Goal: Task Accomplishment & Management: Complete application form

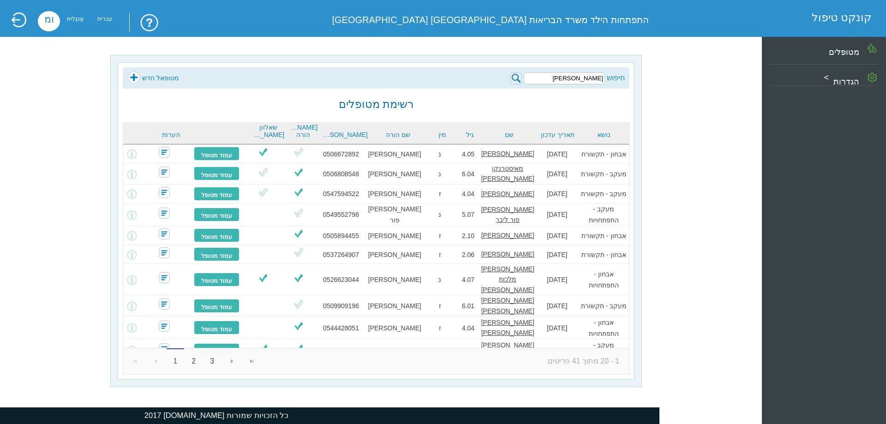
type input "[PERSON_NAME]"
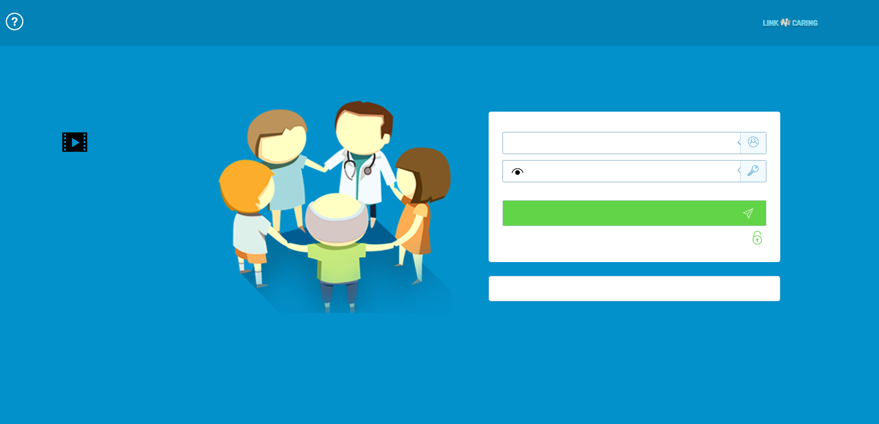
type input "התחבר עכשיו"
type input "עדיין לא? [PERSON_NAME] חשבון!"
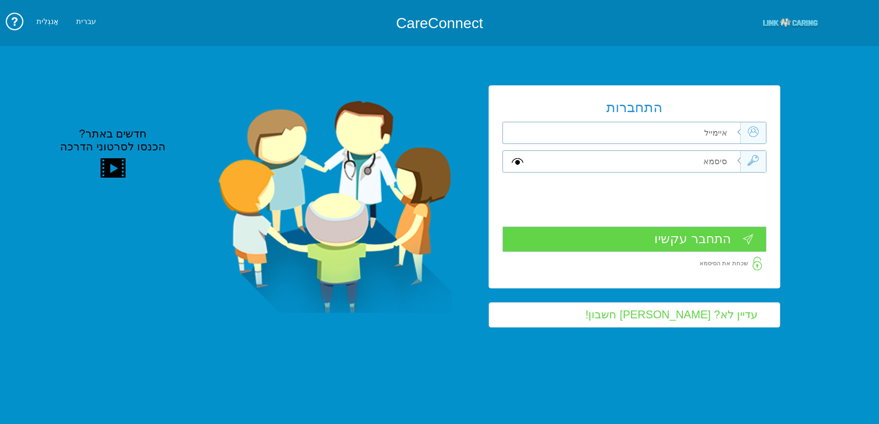
click at [632, 130] on input "text" at bounding box center [636, 132] width 208 height 21
type input "[PERSON_NAME][EMAIL_ADDRESS][DOMAIN_NAME]"
click at [646, 159] on input "text" at bounding box center [636, 161] width 208 height 21
type input "V"
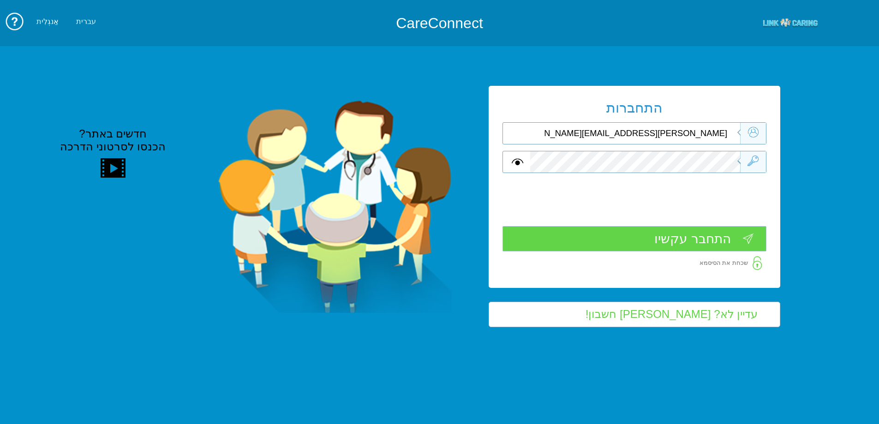
click at [695, 236] on input "התחבר עקשיו" at bounding box center [635, 238] width 264 height 25
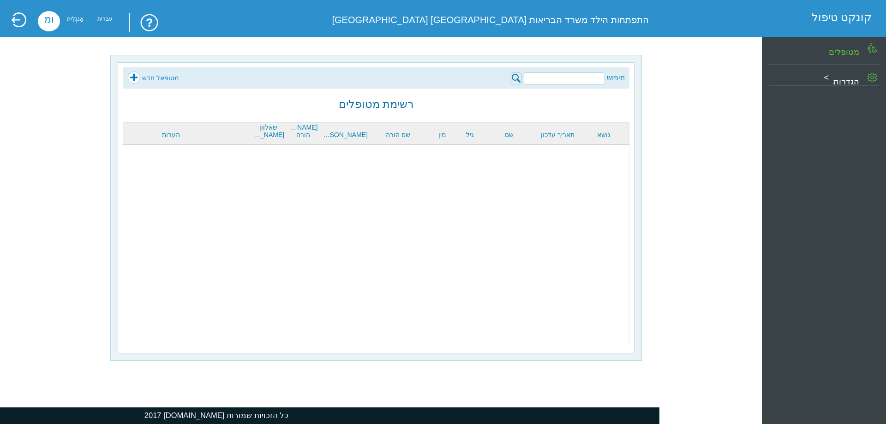
click at [571, 78] on input "search" at bounding box center [564, 78] width 81 height 12
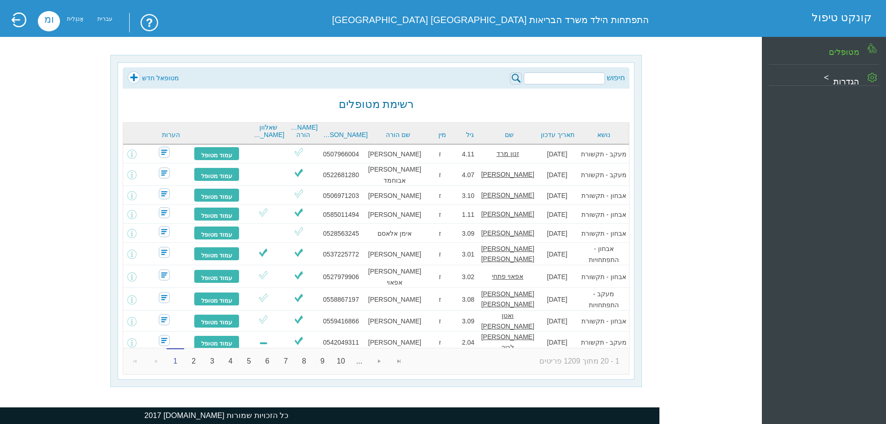
type input "p"
type input "פניאל"
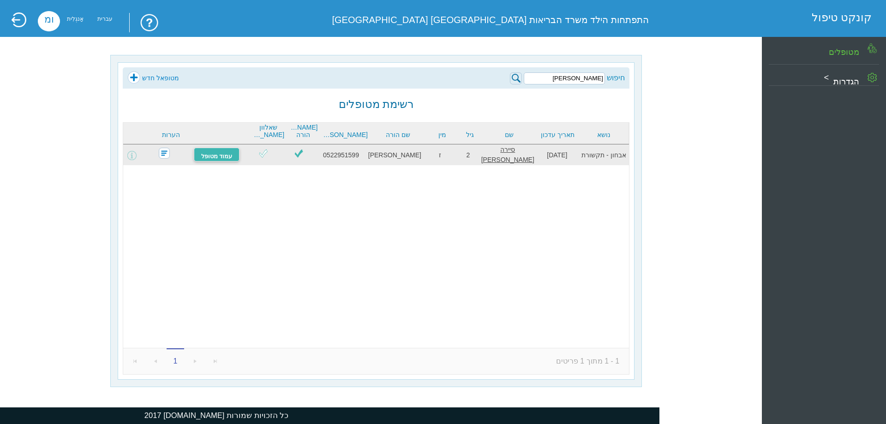
click at [221, 153] on font "עמוד מטופל" at bounding box center [216, 156] width 31 height 7
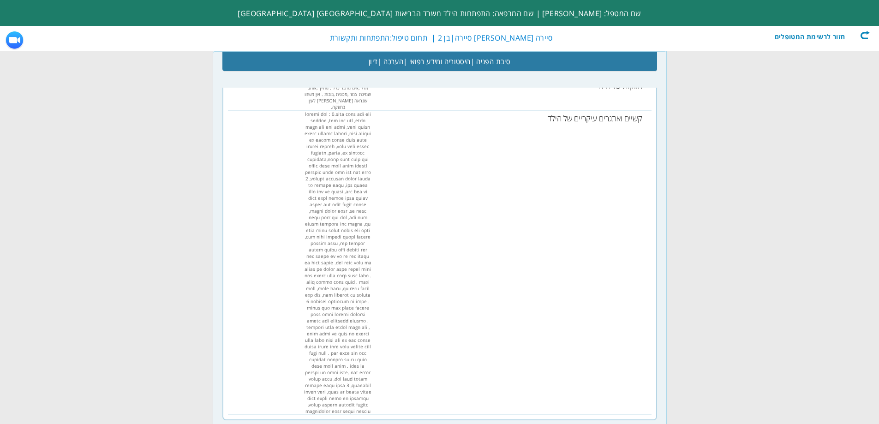
scroll to position [785, 0]
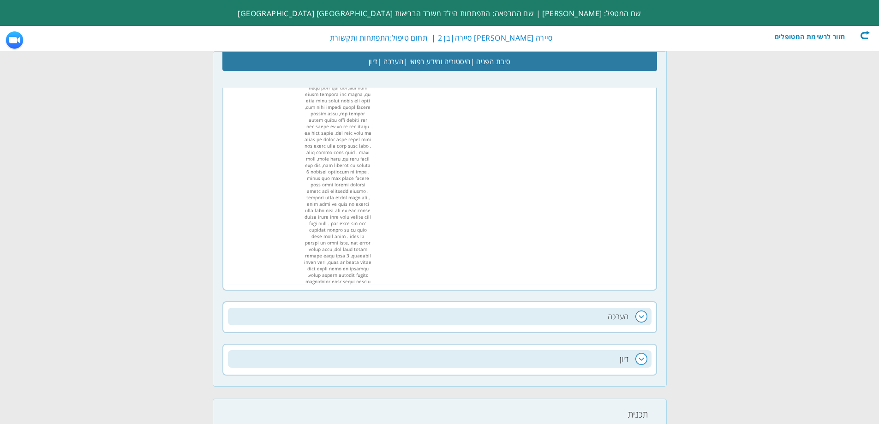
click at [610, 308] on h2 "הערכה" at bounding box center [440, 317] width 424 height 18
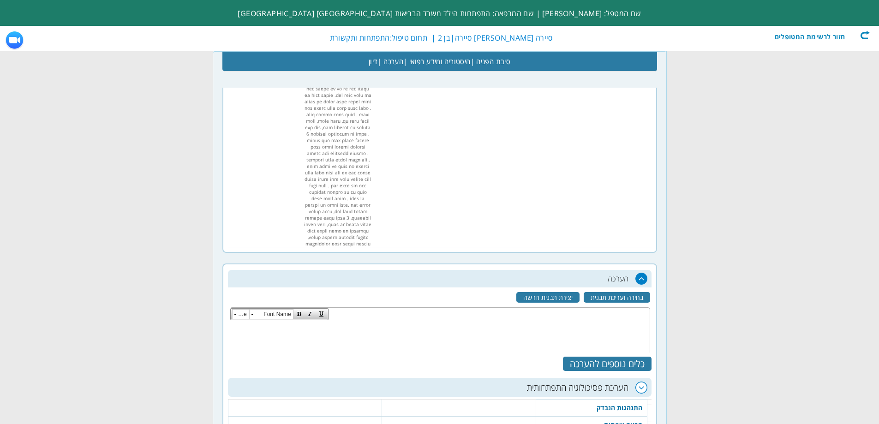
scroll to position [877, 0]
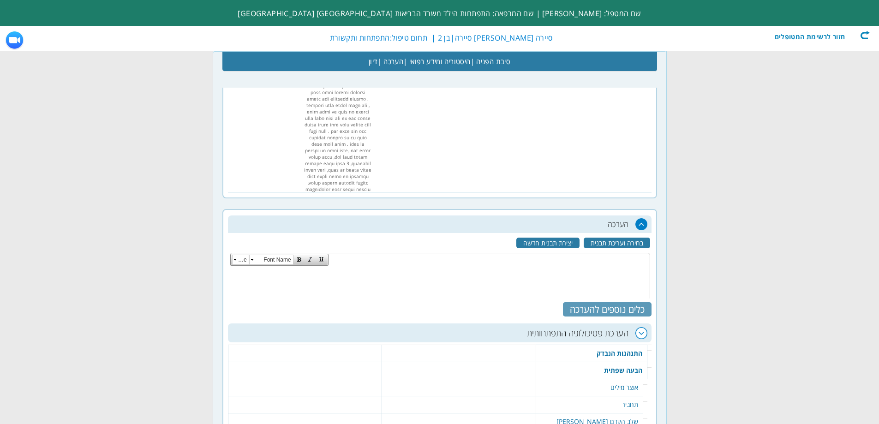
click at [610, 302] on div "כלים נוספים להערכה" at bounding box center [607, 309] width 89 height 14
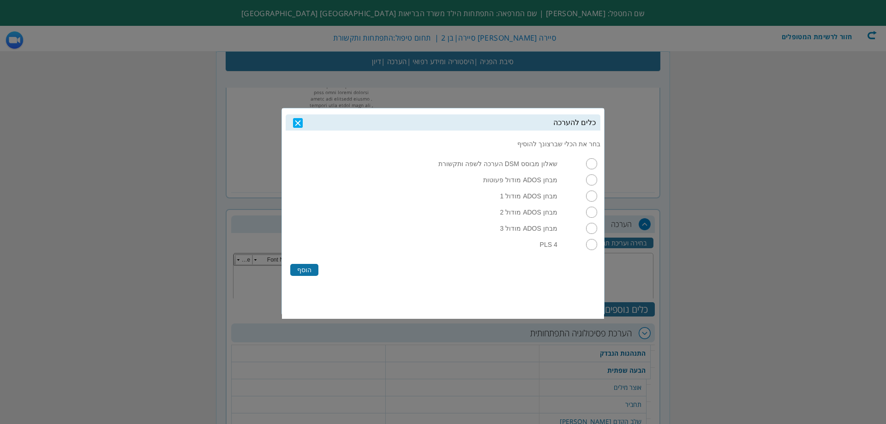
click at [591, 248] on input "radio" at bounding box center [591, 244] width 11 height 11
radio input "true"
click at [309, 275] on label "הוסף" at bounding box center [304, 270] width 28 height 12
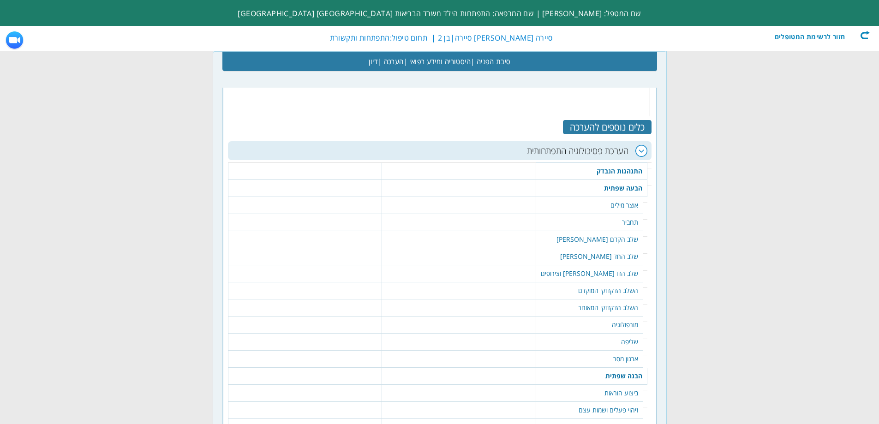
scroll to position [1060, 0]
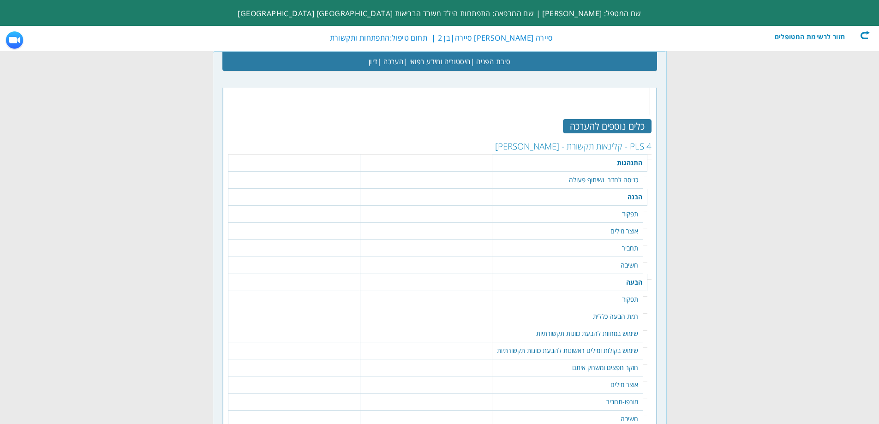
click at [592, 172] on td "כניסה לחדר ושיתוף פעולה" at bounding box center [567, 180] width 151 height 17
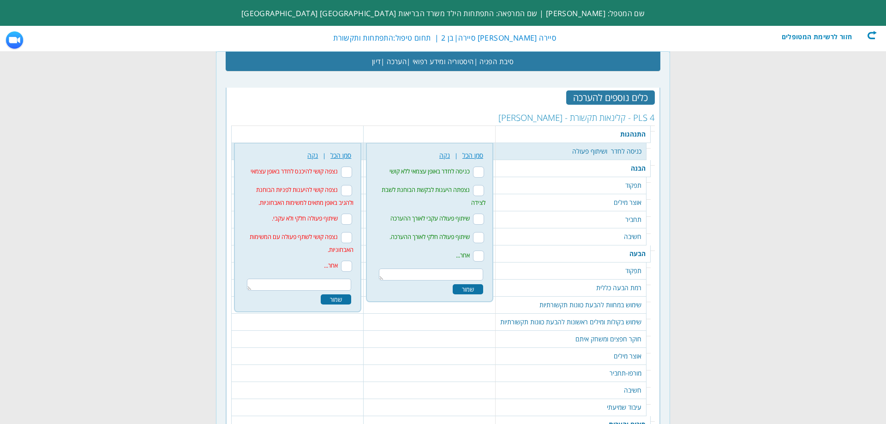
scroll to position [1091, 0]
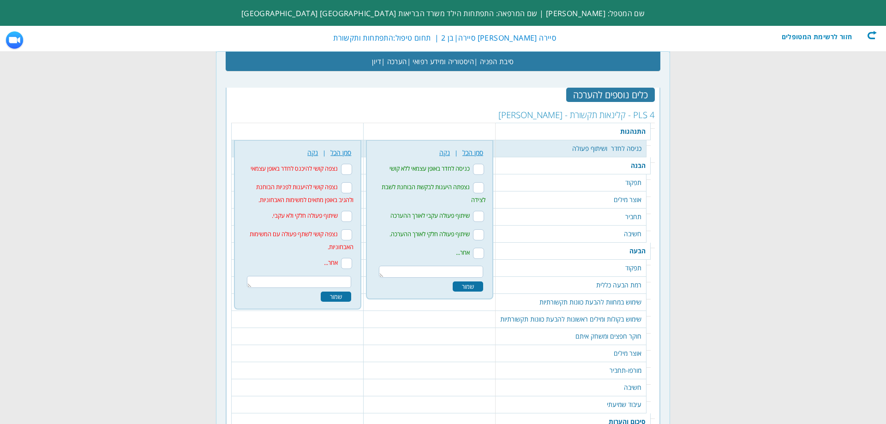
click at [327, 276] on textarea at bounding box center [299, 282] width 104 height 12
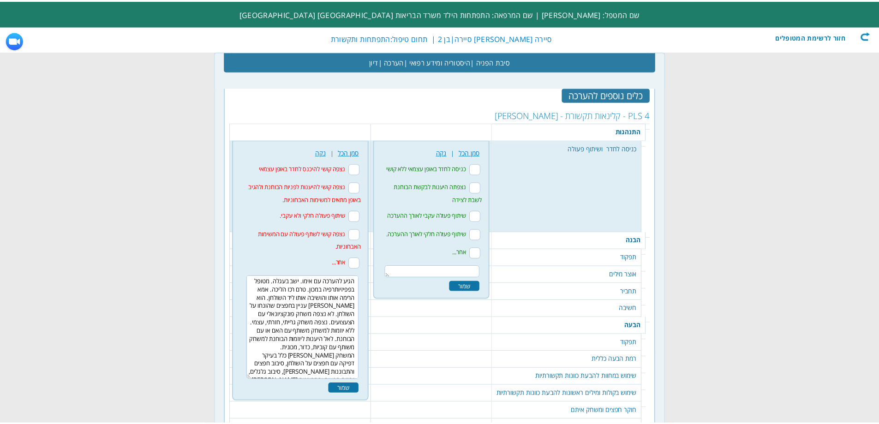
scroll to position [14, 0]
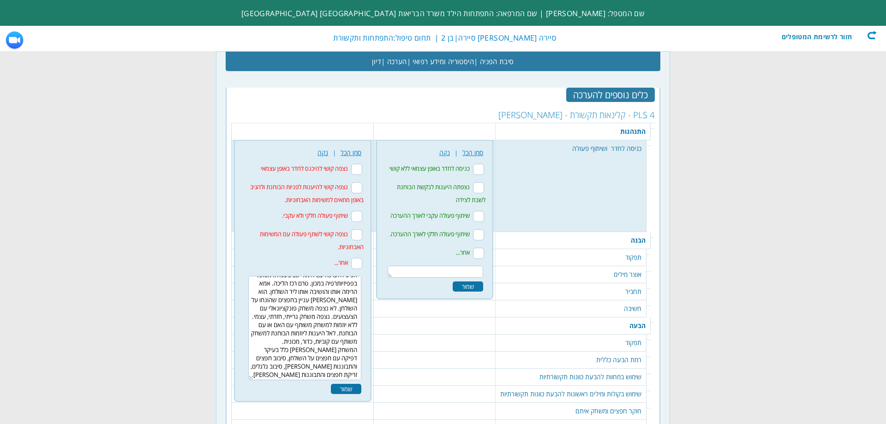
type textarea "הגיע להערכה עם אימו. ישב בעגלה. מטופל בפפיזיותרפיה במכון. טרם רכז הליכה. אמא הר…"
drag, startPoint x: 338, startPoint y: 353, endPoint x: 333, endPoint y: 351, distance: 5.0
click at [338, 384] on div "שמור" at bounding box center [346, 389] width 30 height 10
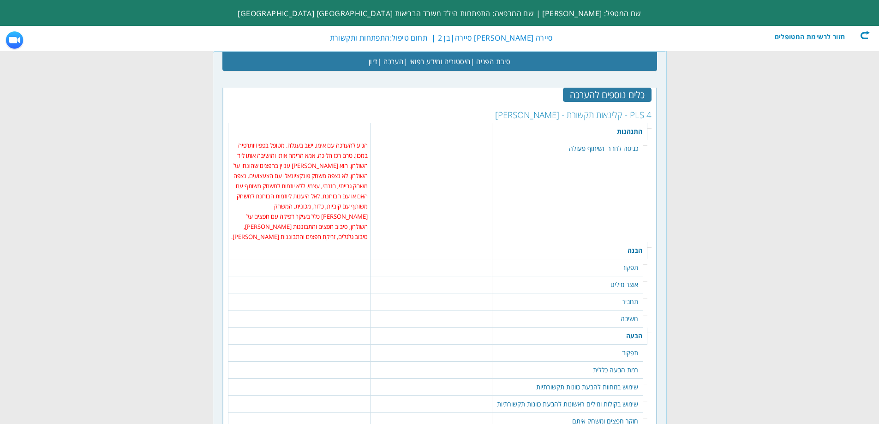
click at [621, 259] on td "תפקוד" at bounding box center [567, 267] width 151 height 17
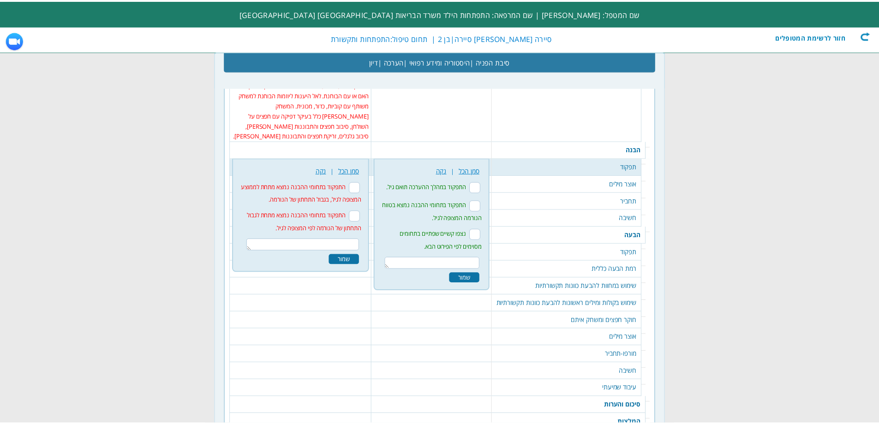
scroll to position [1200, 0]
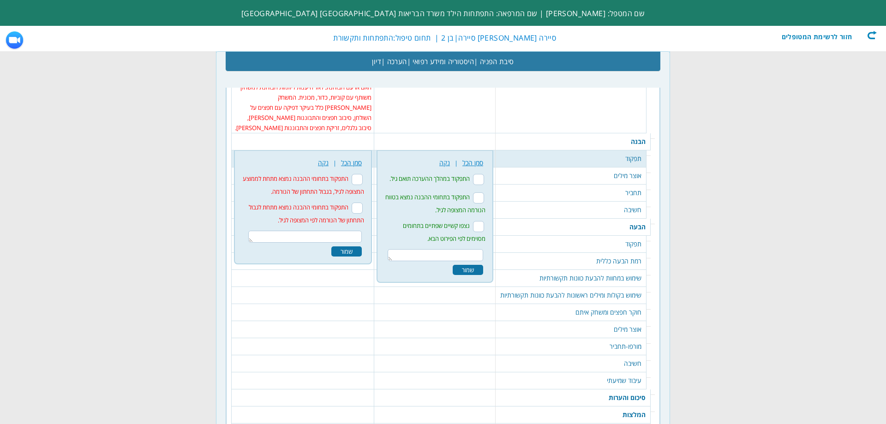
click at [352, 203] on input "התפקוד בתחומי ההבנה נמצא מתחת לגבול התחתון של הנורמה לפי המצופה לגיל." at bounding box center [357, 208] width 11 height 11
checkbox input "true"
click at [339, 231] on textarea at bounding box center [305, 237] width 114 height 12
drag, startPoint x: 281, startPoint y: 182, endPoint x: 288, endPoint y: 186, distance: 7.8
click at [282, 231] on textarea "בטווח ס.ת 3 מתחת לממוצע (צ.ת 50)." at bounding box center [305, 237] width 114 height 12
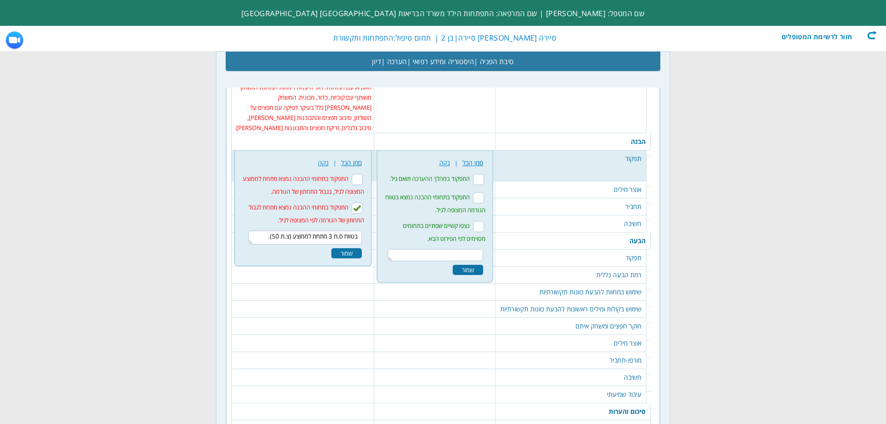
click at [288, 231] on textarea "בטווח ס.ת 3 מתחת לממוצע (צ.ת 50)." at bounding box center [305, 238] width 114 height 14
type textarea "בטווח ס.ת 3 מתחת לממוצע בני גילו (צ.ת 50)."
click at [346, 248] on div "שמור" at bounding box center [346, 253] width 30 height 10
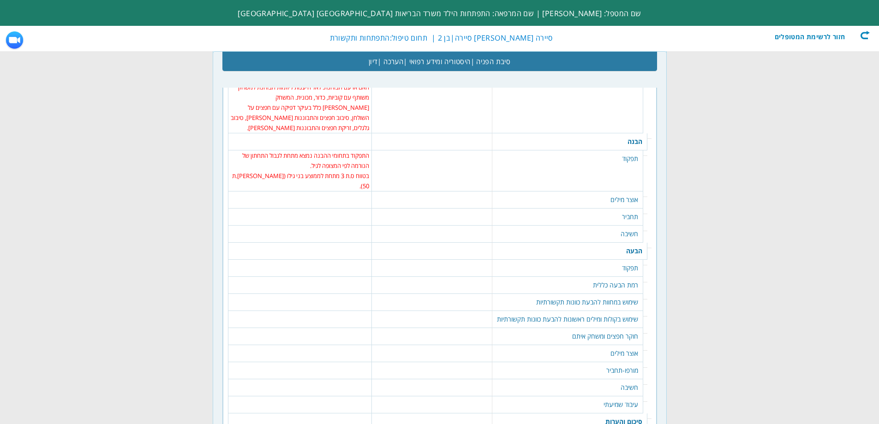
click at [612, 192] on td "אוצר מילים" at bounding box center [567, 200] width 151 height 17
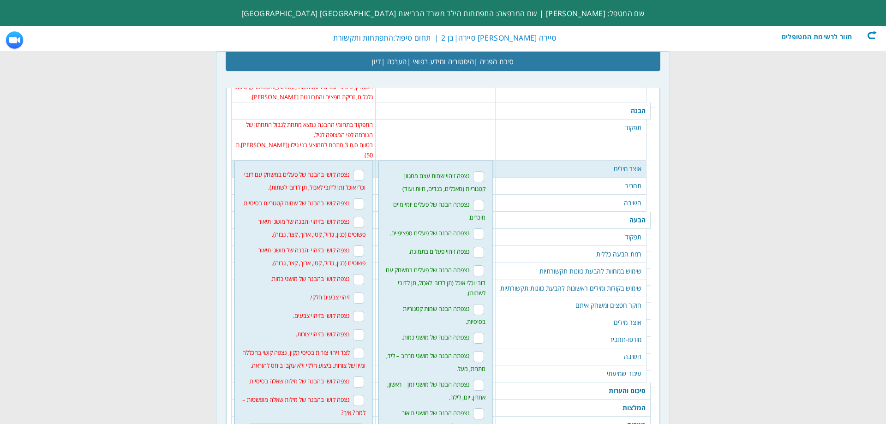
scroll to position [92, 0]
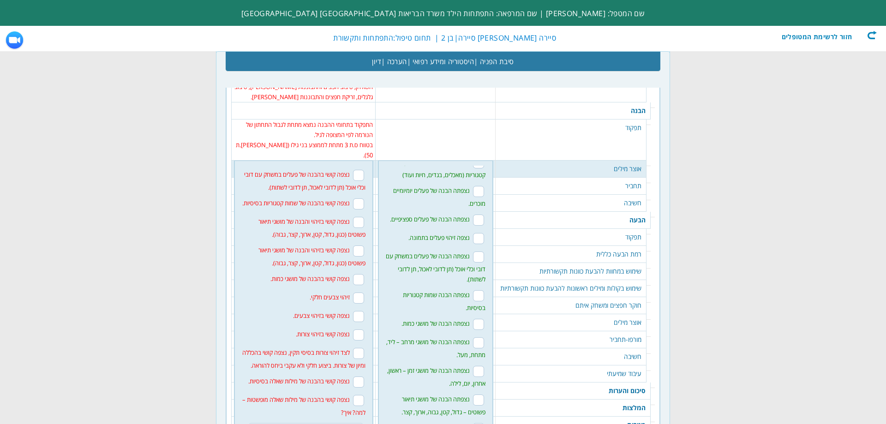
click at [340, 423] on textarea at bounding box center [306, 429] width 114 height 12
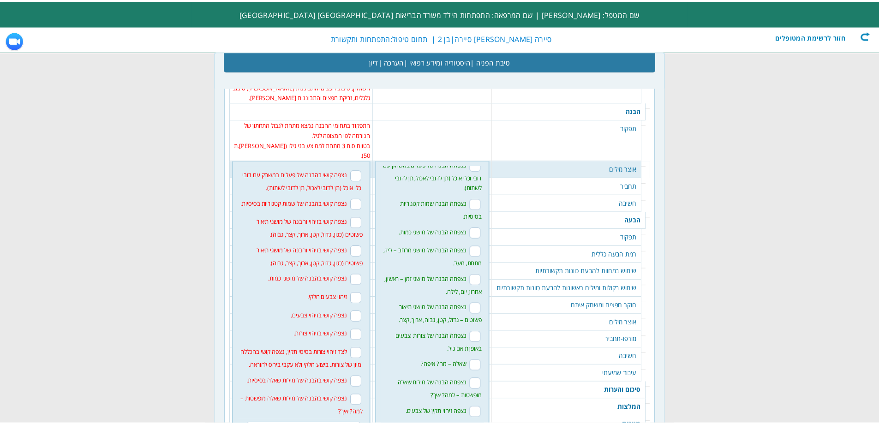
scroll to position [185, 0]
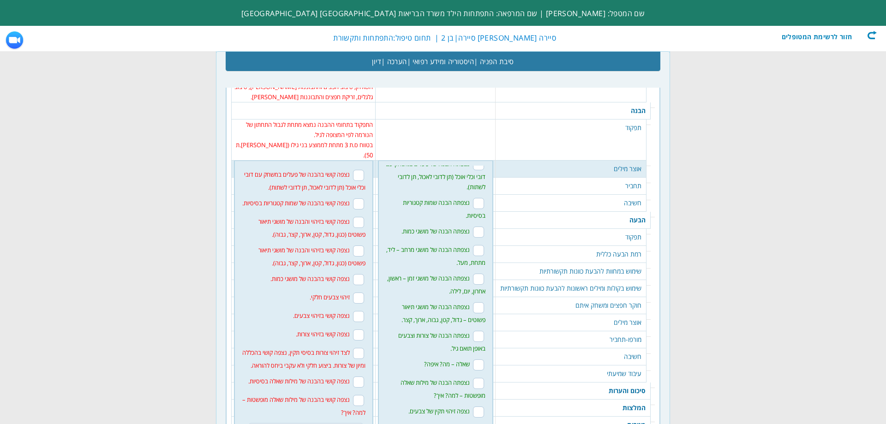
click at [613, 161] on td "אוצר מילים" at bounding box center [571, 169] width 151 height 17
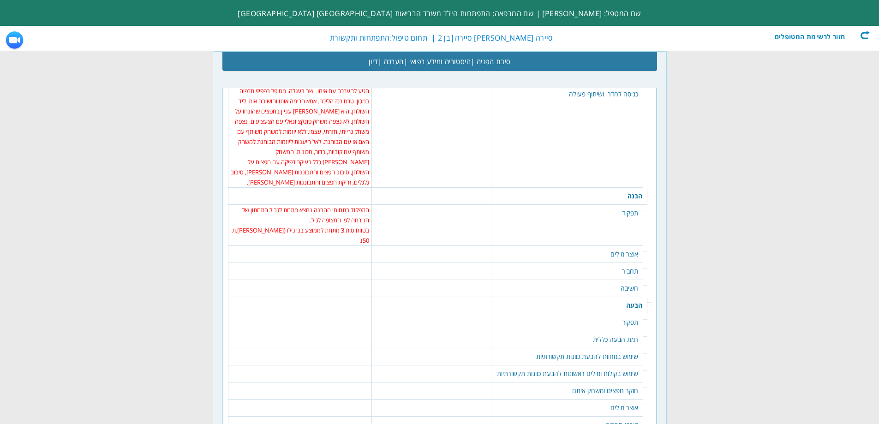
scroll to position [1139, 0]
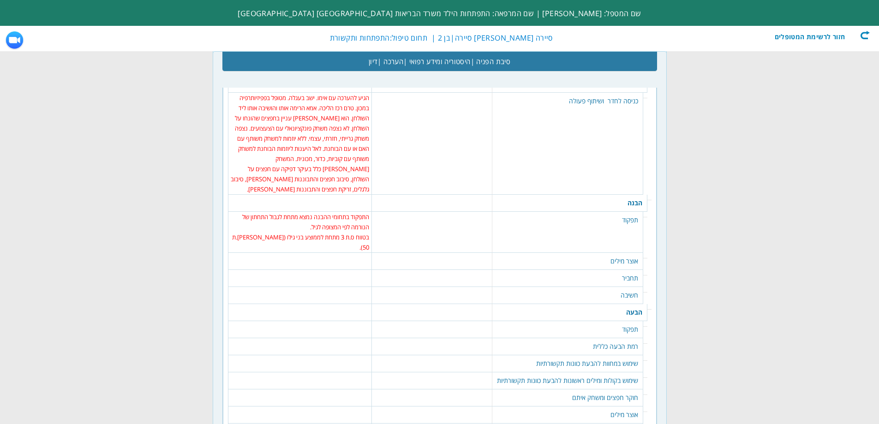
click at [333, 195] on table "448 שמור" at bounding box center [300, 199] width 139 height 9
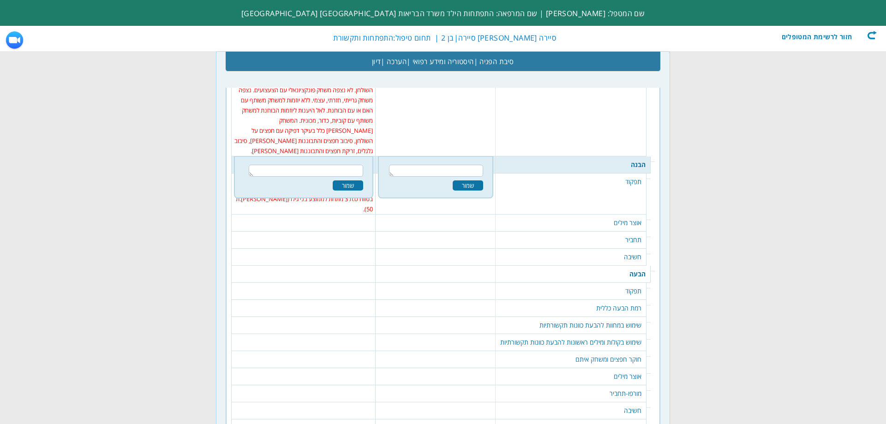
scroll to position [1183, 0]
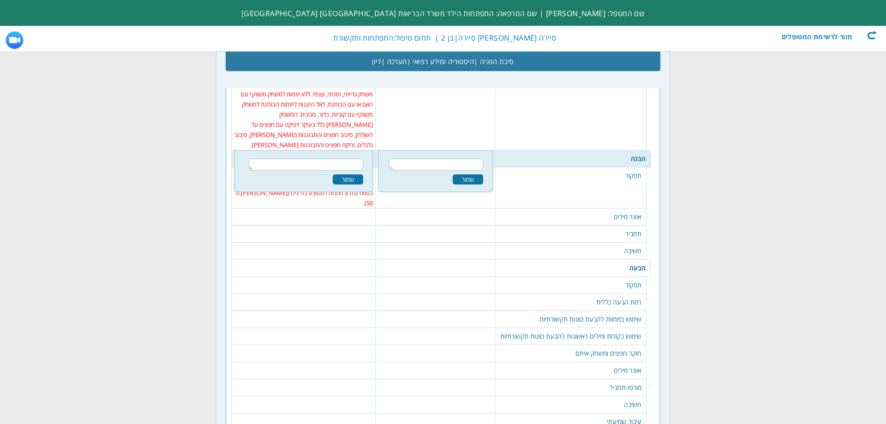
click at [339, 159] on textarea at bounding box center [306, 165] width 114 height 12
type textarea "פ"
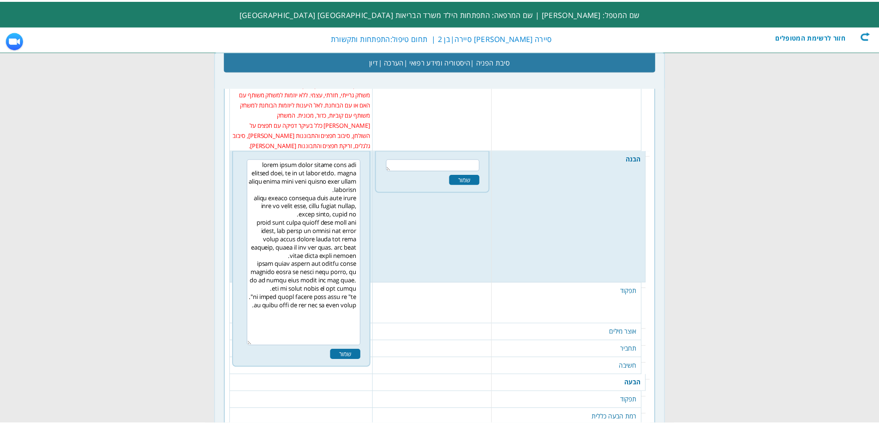
scroll to position [0, 0]
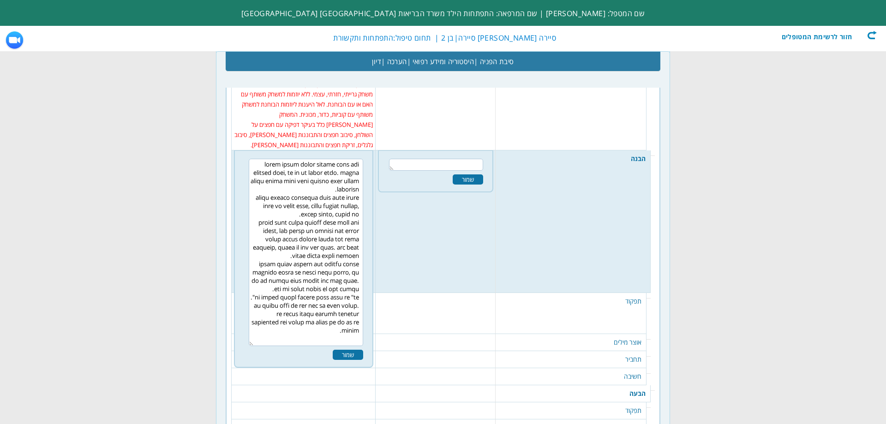
type textarea "פניאל הצליח לקטוע פעילות כאשר שמע שקוראים בשמו, אם כי לא באופן עקבי. נצפתה תגוב…"
click at [350, 350] on div "שמור" at bounding box center [348, 355] width 30 height 10
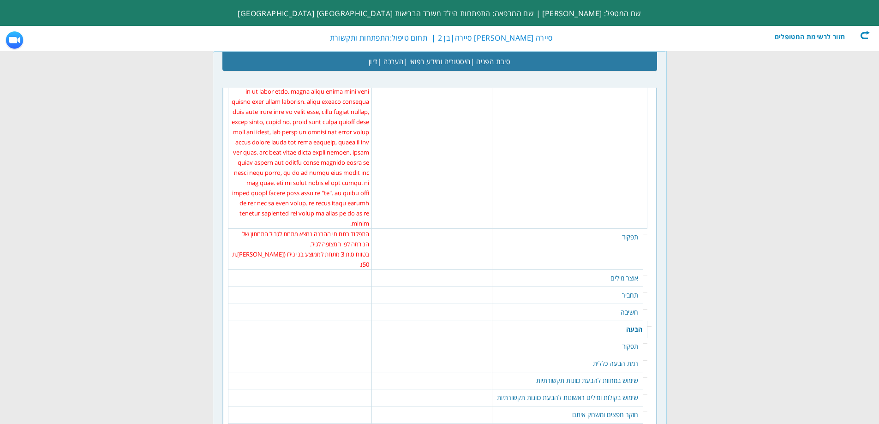
scroll to position [1276, 0]
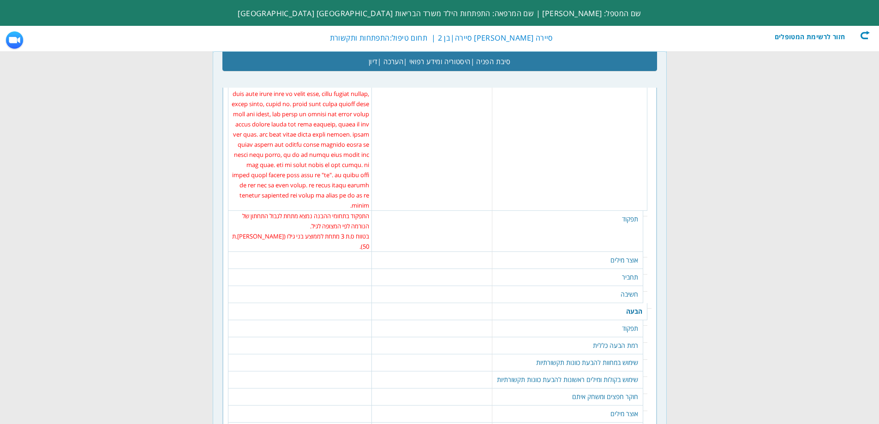
click at [624, 320] on td "תפקוד" at bounding box center [567, 328] width 151 height 17
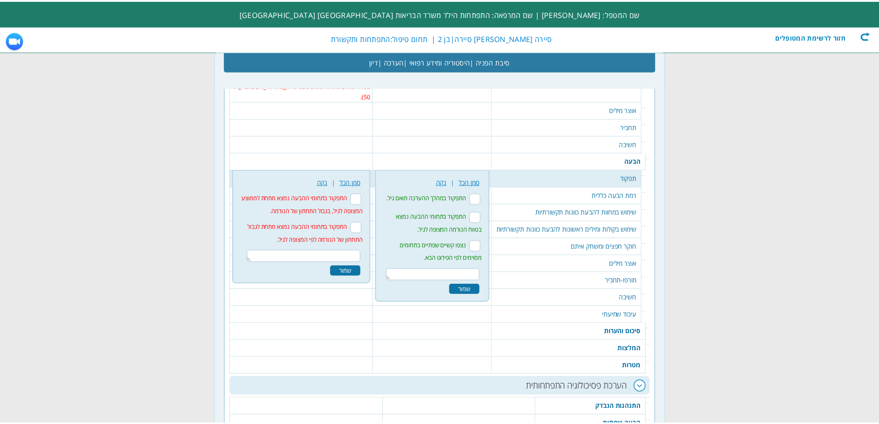
scroll to position [1435, 0]
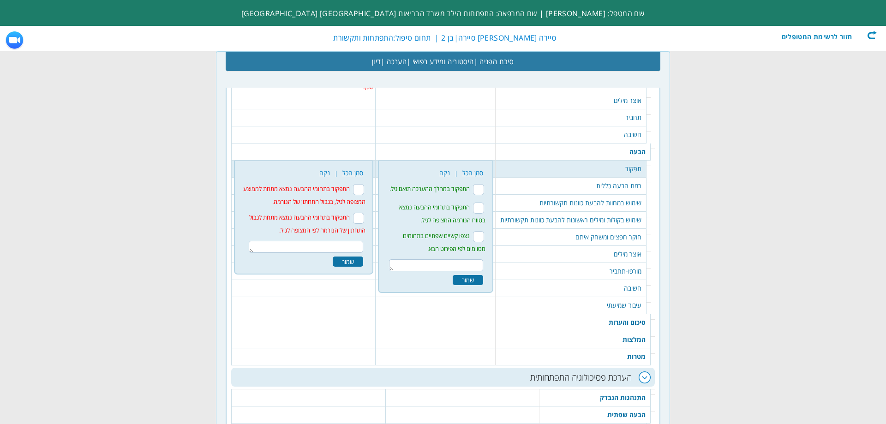
click at [354, 213] on input "התפקוד בתחומי ההבעה נמצא מתחת לגבול התחתון של הנורמה לפי המצופה לגיל." at bounding box center [358, 218] width 11 height 11
checkbox input "true"
drag, startPoint x: 344, startPoint y: 183, endPoint x: 353, endPoint y: 187, distance: 9.9
click at [344, 241] on textarea at bounding box center [306, 247] width 114 height 12
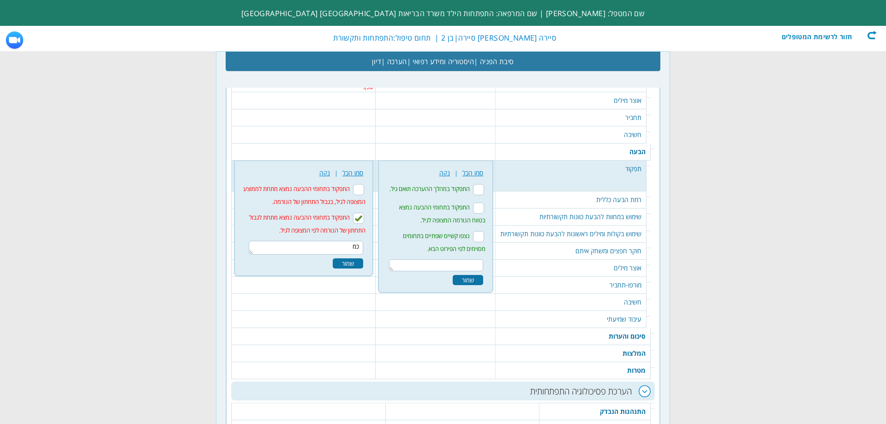
type textarea "כ"
type textarea "בטווח ס.ת 3 (ציון תקן 50)."
click at [349, 258] on div "שמור" at bounding box center [348, 263] width 30 height 10
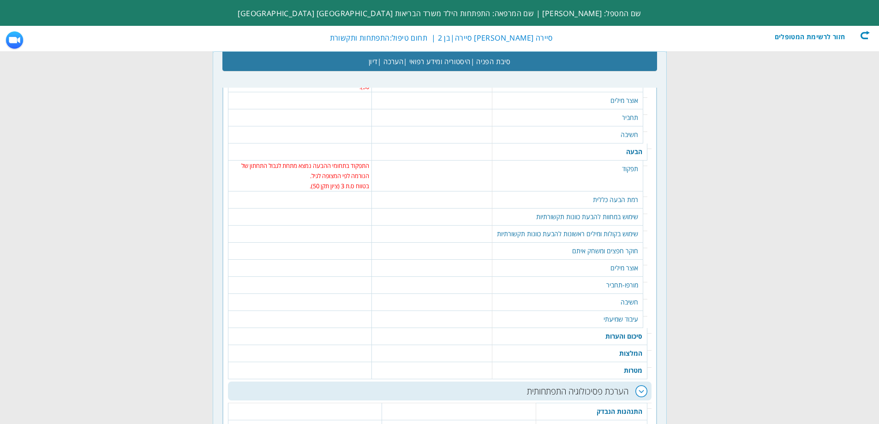
click at [625, 192] on td "רמת הבעה כללית" at bounding box center [567, 200] width 151 height 17
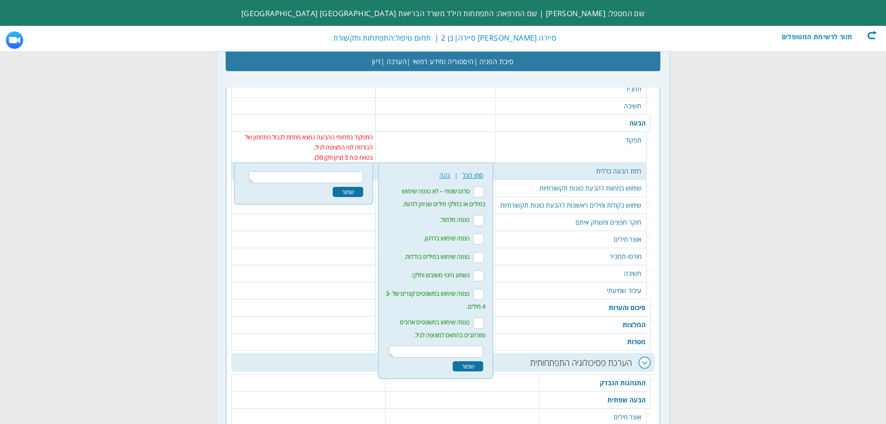
scroll to position [1466, 0]
click at [477, 184] on input "טרום שפתי – לא נצפה שימוש במילים או בחלקי מילים שניתן לזהות." at bounding box center [478, 189] width 11 height 11
checkbox input "true"
click at [481, 213] on input "נצפה מלמול." at bounding box center [478, 218] width 11 height 11
checkbox input "true"
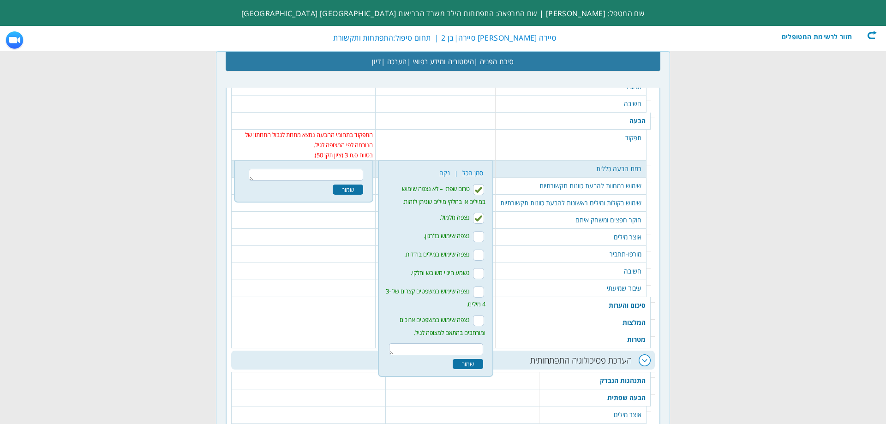
click at [602, 178] on td "שימוש במחוות להבעת כוונות תקשורתיות" at bounding box center [571, 186] width 151 height 17
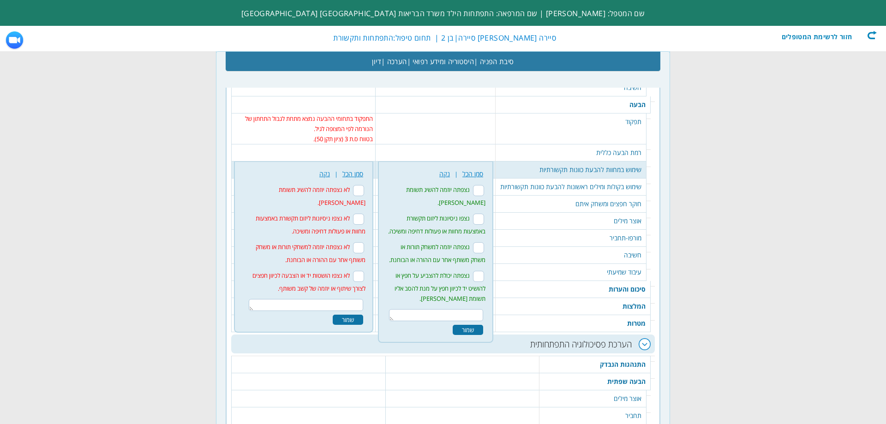
scroll to position [1483, 0]
click at [604, 178] on td "שימוש בקולות ומילים ראשונות להבעת כוונות תקשורתיות" at bounding box center [571, 186] width 151 height 17
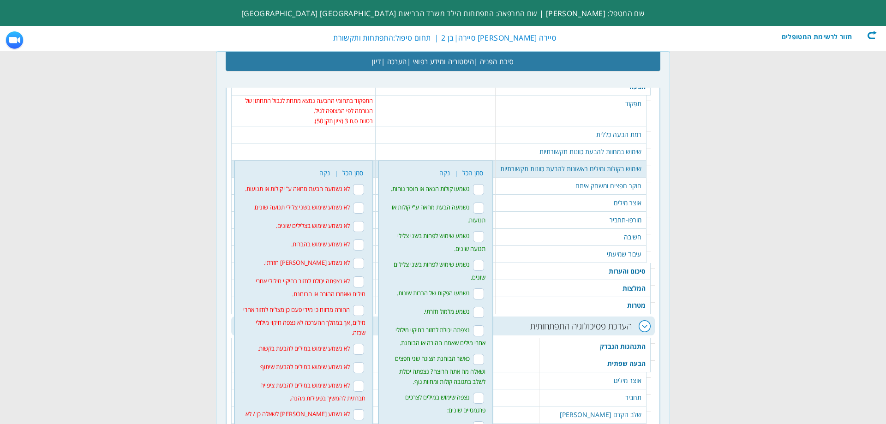
click at [620, 144] on td "שימוש במחוות להבעת כוונות תקשורתיות" at bounding box center [571, 152] width 151 height 17
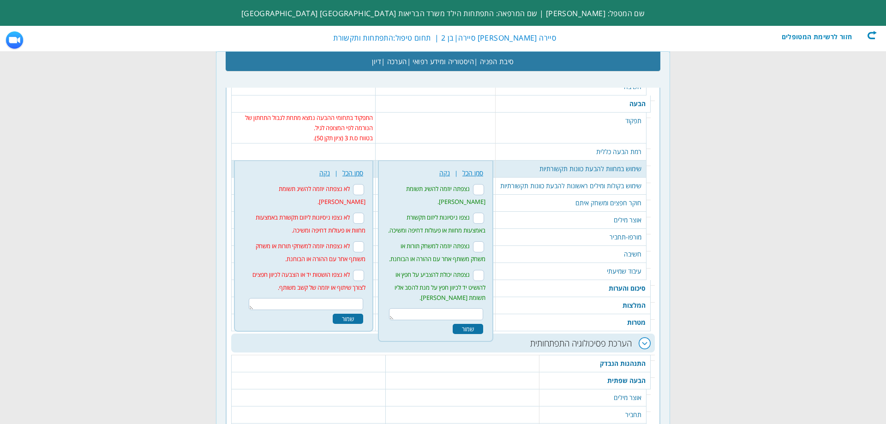
drag, startPoint x: 482, startPoint y: 128, endPoint x: 479, endPoint y: 134, distance: 6.4
click at [482, 184] on input "נצפתה יוזמה להשיג תשומת לב." at bounding box center [478, 189] width 11 height 11
checkbox input "true"
click at [356, 213] on input "לא נצפו ניסיונות ליזום תקשורת באמצעות מחוות או פעולות דחיפה ומשיכה." at bounding box center [358, 218] width 11 height 11
checkbox input "true"
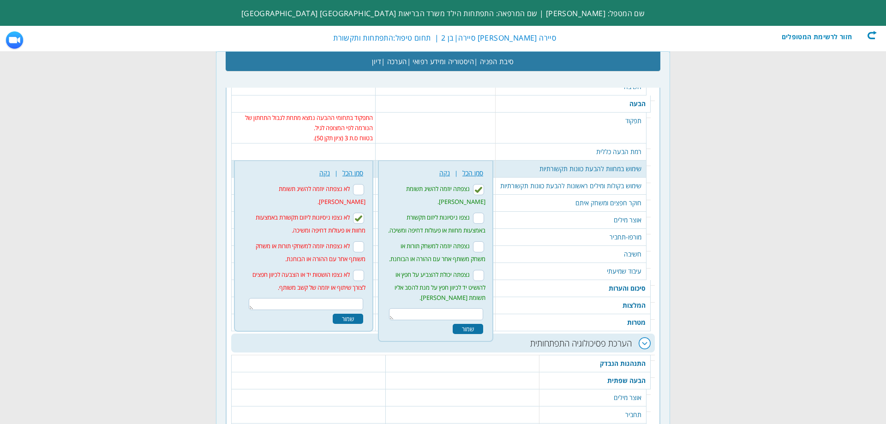
click at [353, 241] on input "לא נצפתה יוזמה למשחקי תורות או משחק משותף אחר עם ההורה או הבוחנת." at bounding box center [358, 246] width 11 height 11
checkbox input "true"
click at [356, 270] on input "לא נצפו הושטות יד או הצבעה לכיוון חפצים לצורך שיתוף או יוזמה של קשב משותף." at bounding box center [358, 275] width 11 height 11
checkbox input "true"
click at [343, 314] on div "שמור" at bounding box center [348, 319] width 30 height 10
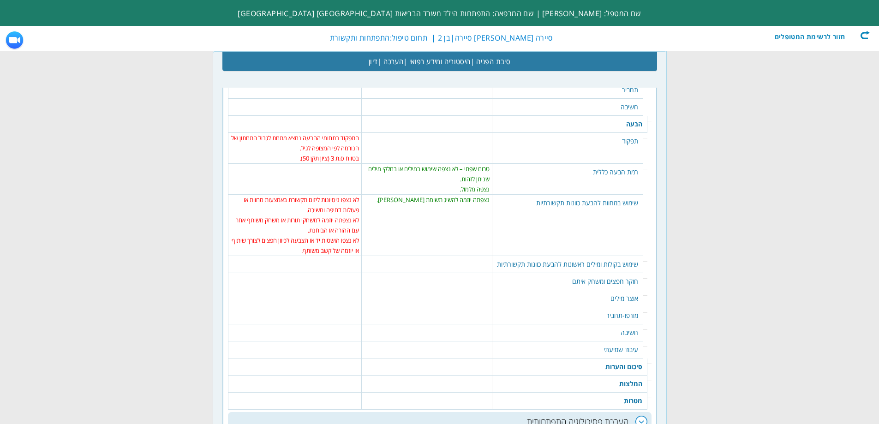
click at [599, 256] on td "שימוש בקולות ומילים ראשונות להבעת כוונות תקשורתיות" at bounding box center [567, 264] width 151 height 17
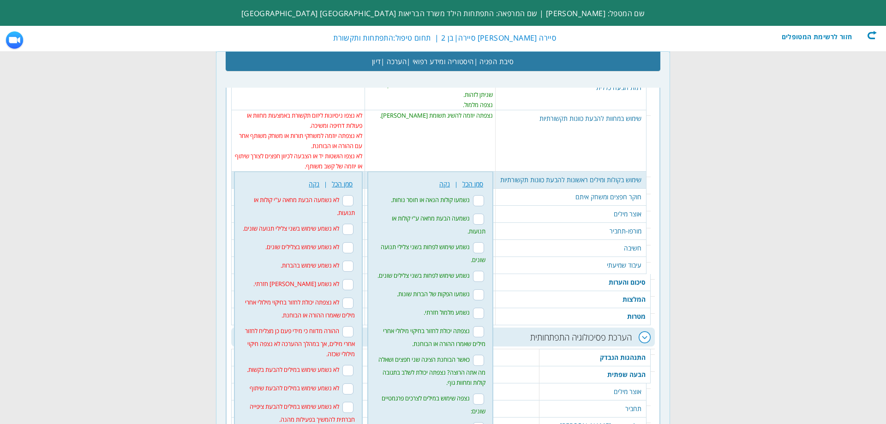
scroll to position [1569, 0]
click at [473, 194] on input "נשמעו קולות הנאה או חוסר נוחות." at bounding box center [478, 199] width 11 height 11
checkbox input "true"
click at [473, 213] on input "נשמעה הבעת מחאה ע"י קולות או תנועות." at bounding box center [478, 218] width 11 height 11
checkbox input "true"
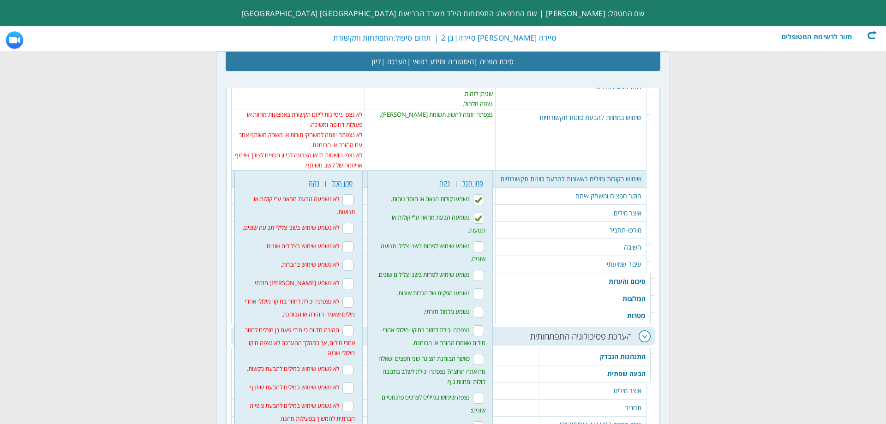
click at [473, 241] on input "נשמע שימוש לפחות בשני צלילי תנועה שונים." at bounding box center [478, 246] width 11 height 11
checkbox input "true"
click at [473, 270] on input "נשמע שימוש לפחות בשני צלילים שונים." at bounding box center [478, 275] width 11 height 11
checkbox input "true"
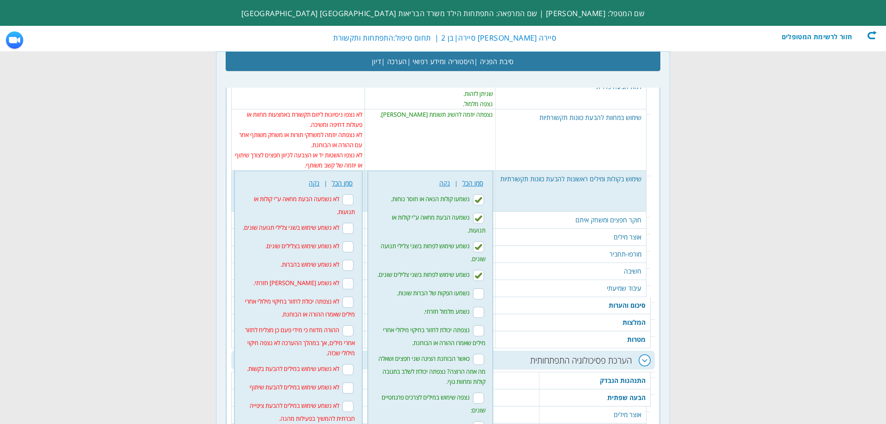
click at [473, 288] on input "נשמעו הפקות של הברות שונות." at bounding box center [478, 293] width 11 height 11
checkbox input "true"
click at [342, 278] on input "לא נשמע מלמול חזרתי." at bounding box center [347, 283] width 11 height 11
checkbox input "true"
click at [345, 297] on input "לא נצפתה יכולת לחזור בחיקוי מילולי אחרי מילים שאמרו ההורה או הבוחנת." at bounding box center [347, 302] width 11 height 11
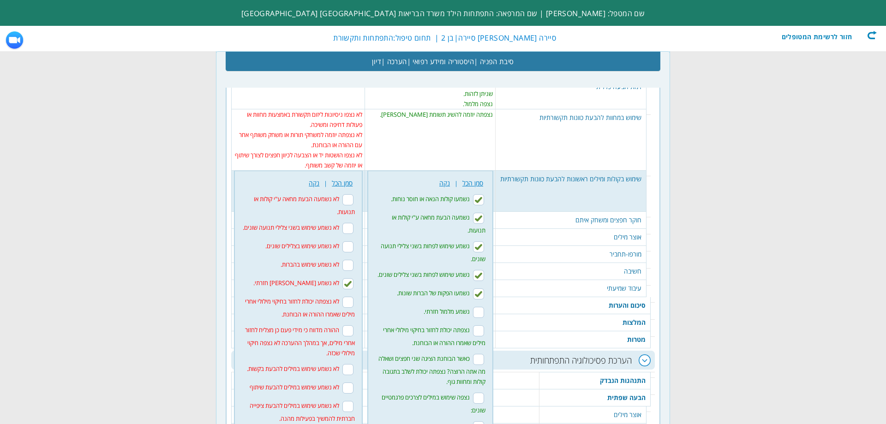
checkbox input "true"
click at [611, 171] on td "שימוש בקולות ומילים ראשונות להבעת כוונות תקשורתיות" at bounding box center [571, 191] width 151 height 41
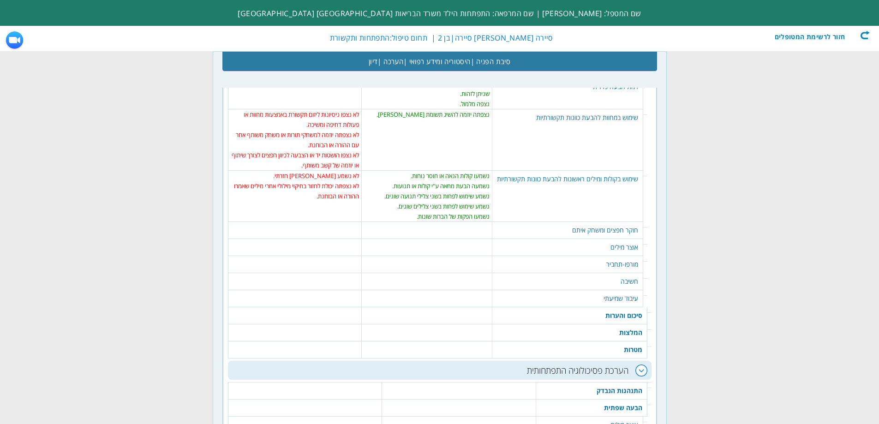
click at [592, 222] on td "חוקר חפצים ומשחק איתם" at bounding box center [567, 230] width 151 height 17
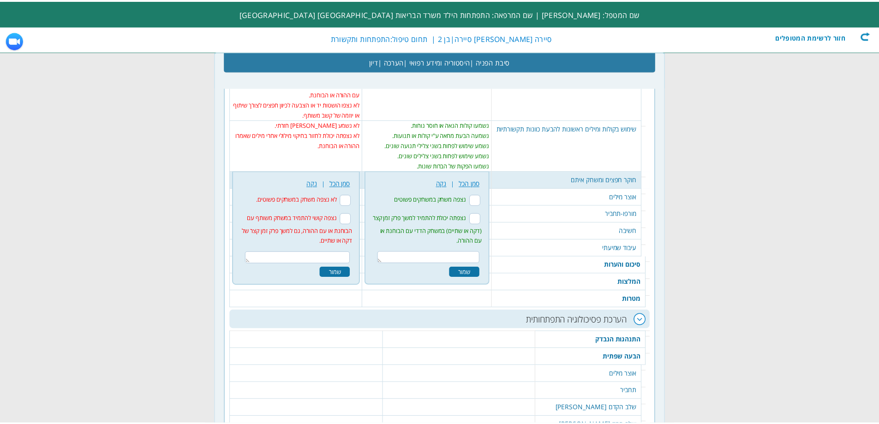
scroll to position [1620, 0]
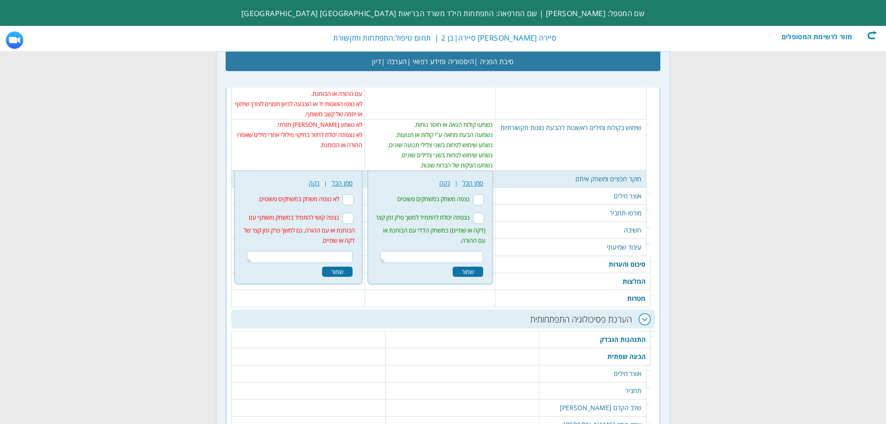
click at [343, 194] on input "לא נצפה משחק במשחקים פשוטים." at bounding box center [347, 199] width 11 height 11
checkbox input "true"
click at [348, 213] on input "נצפה קושי להתמיד במשחק משותף עם הבוחנת או עם ההורה, גם למשך פרק זמן קצר של דקה …" at bounding box center [347, 218] width 11 height 11
checkbox input "true"
click at [338, 267] on div "שמור" at bounding box center [337, 272] width 30 height 10
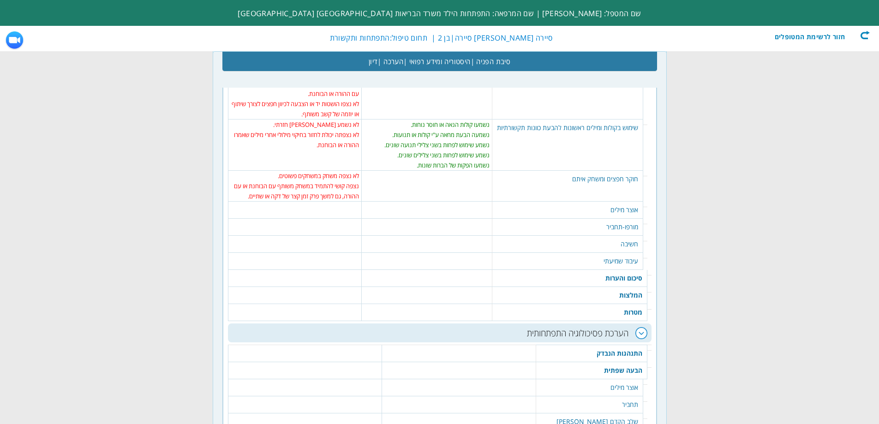
drag, startPoint x: 612, startPoint y: 207, endPoint x: 607, endPoint y: 208, distance: 5.3
click at [612, 270] on td "סיכום והערות" at bounding box center [569, 278] width 155 height 17
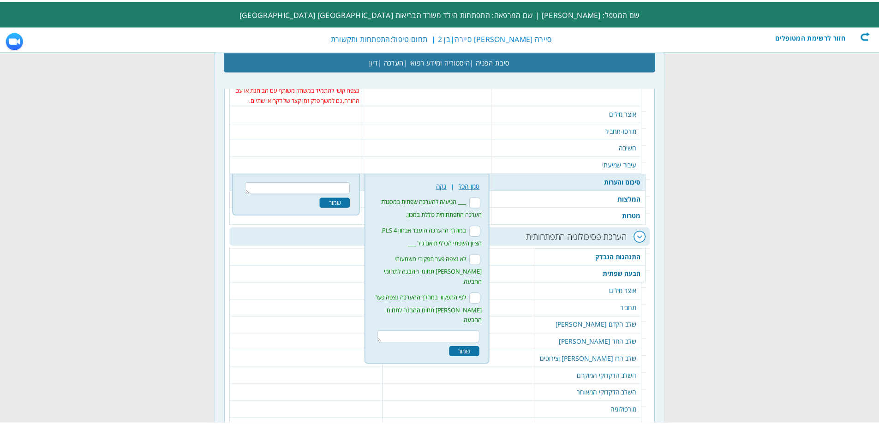
scroll to position [1719, 0]
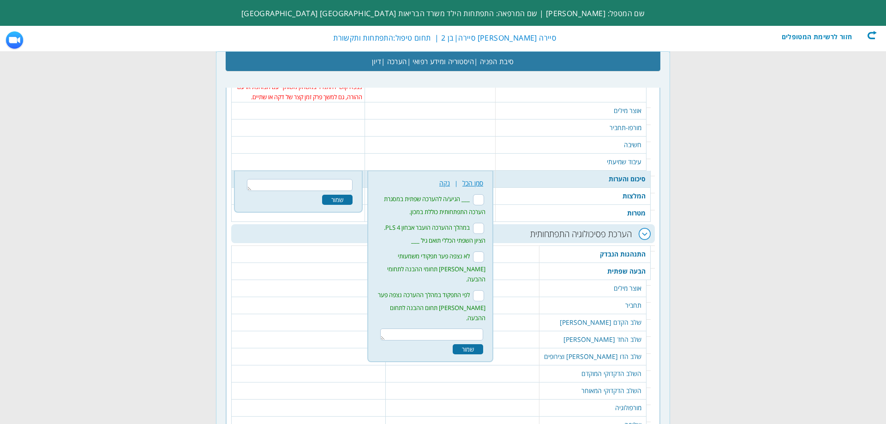
click at [477, 194] on input "___ הגיע/ה להערכה שפתית במסגרת הערכה התפתחותית כוללת במכון." at bounding box center [478, 199] width 11 height 11
checkbox input "true"
click at [479, 223] on input "במהלך ההערכה הועבר אבחון PLS 4. הציון השפתי הכללי תואם גיל ___" at bounding box center [478, 228] width 11 height 11
checkbox input "true"
click at [474, 252] on input "לא נצפה פער תפקודי משמעותי בין תחומי ההבנה לתחומי ההבעה." at bounding box center [478, 257] width 11 height 11
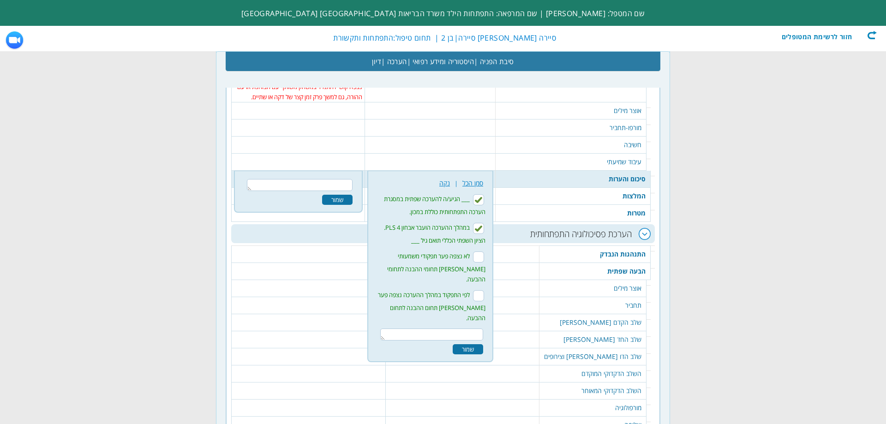
checkbox input "true"
click at [473, 344] on div "שמור" at bounding box center [468, 349] width 30 height 10
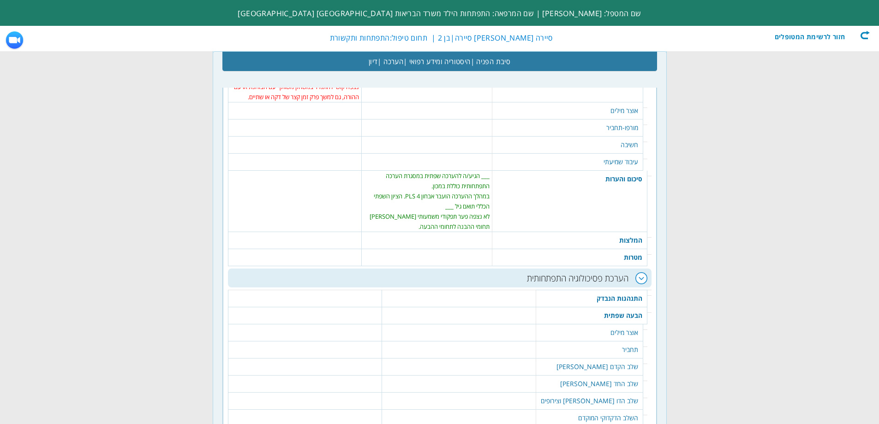
click at [619, 232] on td "המלצות" at bounding box center [569, 240] width 155 height 17
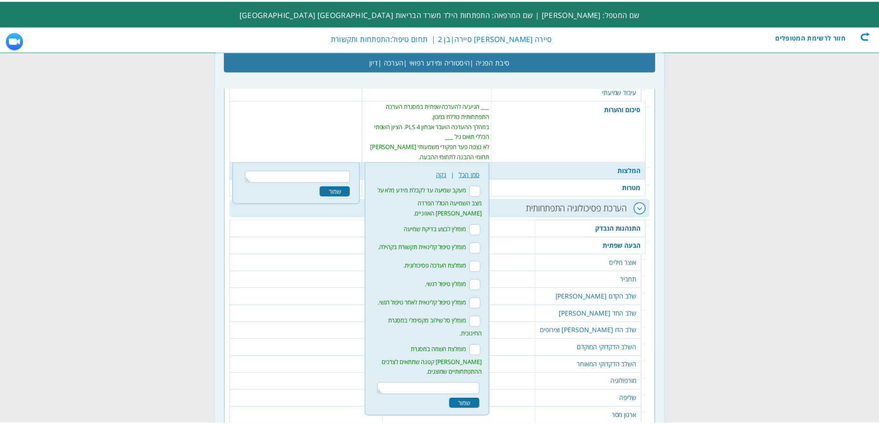
scroll to position [1791, 0]
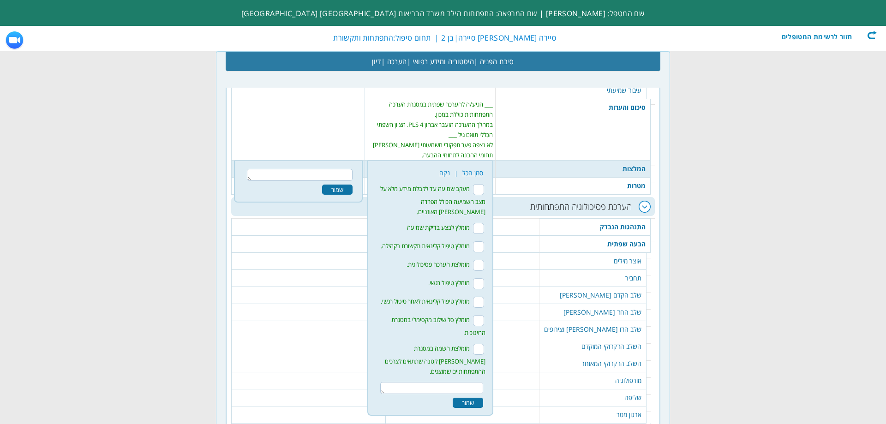
click at [484, 180] on li "מעקב שמיעה עד לקבלת מידע מלא על מצב השמיעה הכולל הפרדה בין האוזניים." at bounding box center [430, 199] width 115 height 39
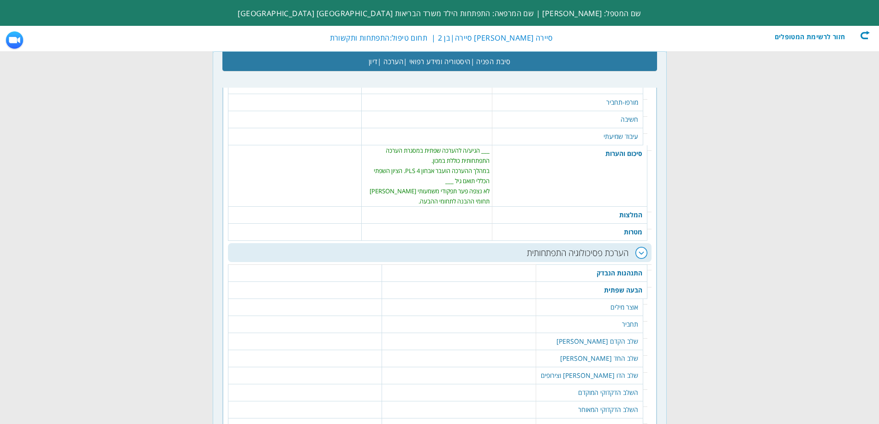
drag, startPoint x: 614, startPoint y: 155, endPoint x: 587, endPoint y: 159, distance: 27.5
click at [613, 207] on td "המלצות" at bounding box center [569, 215] width 155 height 17
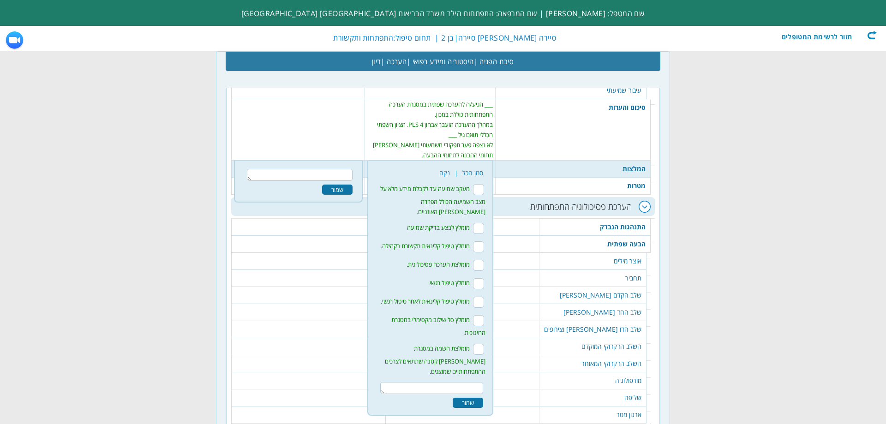
click at [478, 184] on input "מעקב שמיעה עד לקבלת מידע מלא על מצב השמיעה הכולל הפרדה בין האוזניים." at bounding box center [478, 189] width 11 height 11
checkbox input "true"
click at [477, 241] on input "מומלץ טיפול קלינאית תקשורת בקהילה." at bounding box center [478, 246] width 11 height 11
checkbox input "true"
click at [480, 344] on input "מומלצת השמה במסגרת גנית קטנה שתתאים לצרכים ההתפתחותיים שמוצגים." at bounding box center [478, 349] width 11 height 11
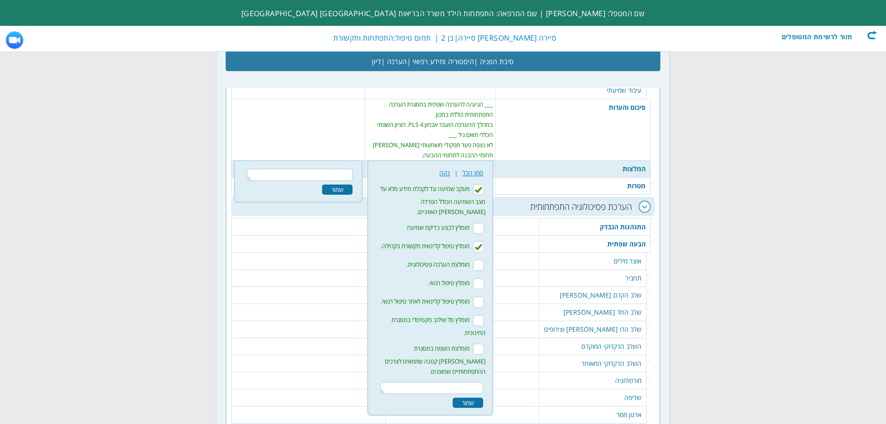
checkbox input "true"
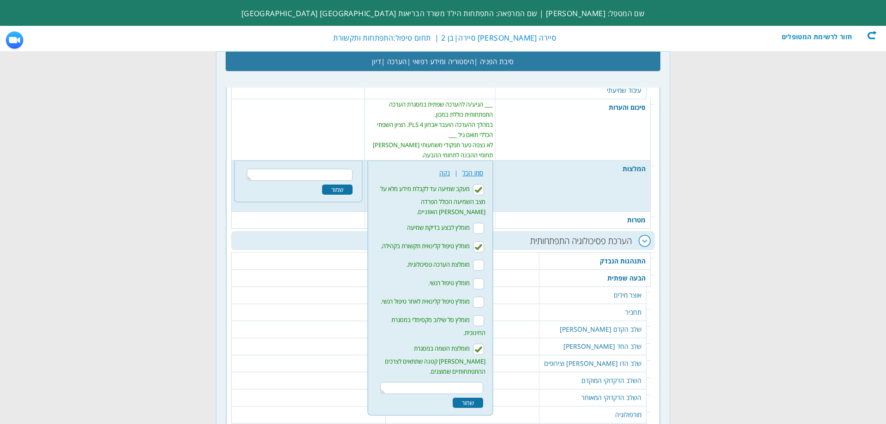
click at [476, 398] on div "שמור" at bounding box center [468, 403] width 30 height 10
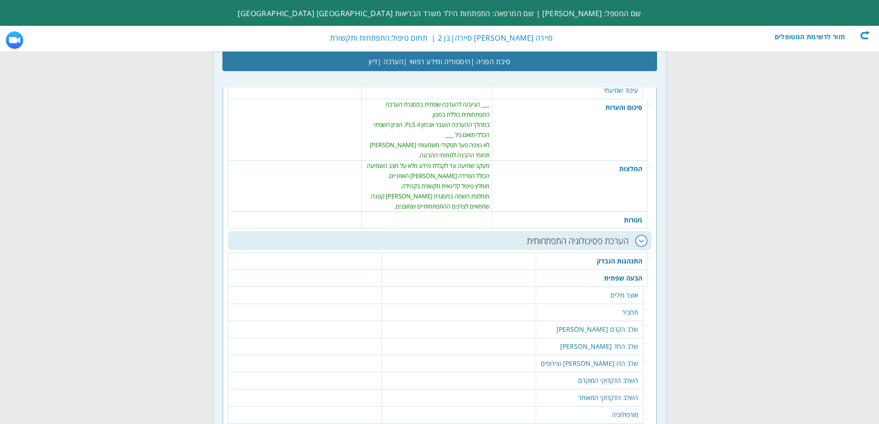
click at [629, 212] on td "מטרות" at bounding box center [569, 220] width 155 height 17
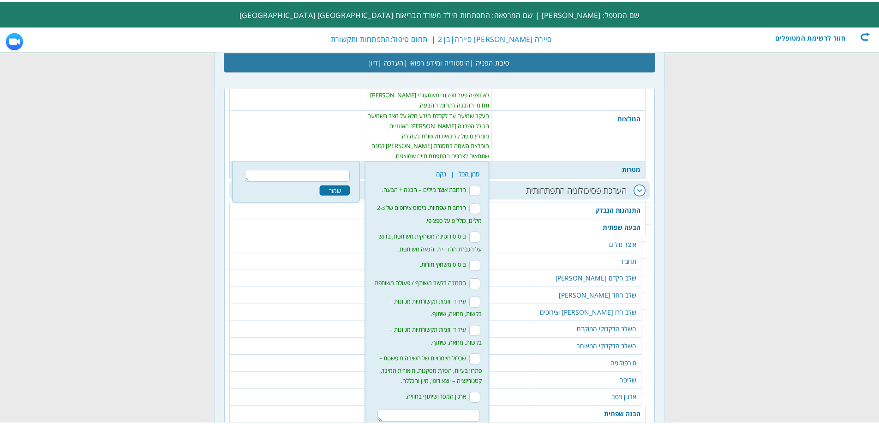
scroll to position [1842, 0]
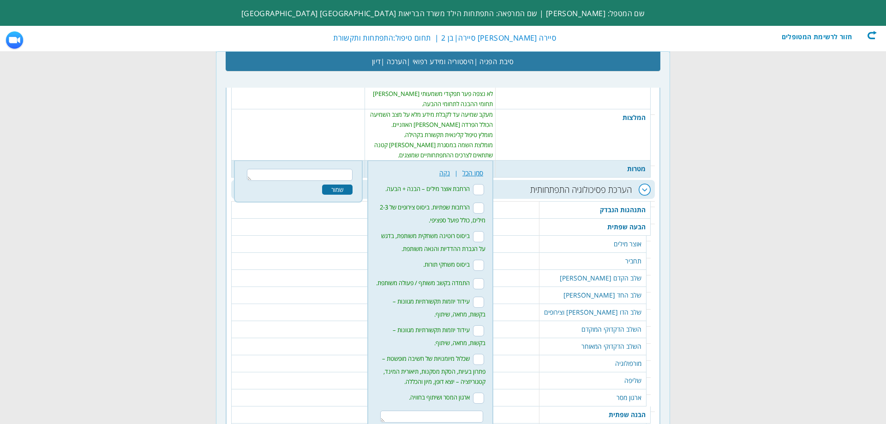
drag, startPoint x: 476, startPoint y: 129, endPoint x: 475, endPoint y: 138, distance: 9.3
click at [477, 184] on input "הרחבת אוצר מילים – הבנה + הבעה." at bounding box center [478, 189] width 11 height 11
checkbox input "true"
click at [484, 228] on li "ביסוס רוטינה משחקית משותפת, בדגש על הגברת ההדדיות והנאה משותפת." at bounding box center [430, 242] width 115 height 29
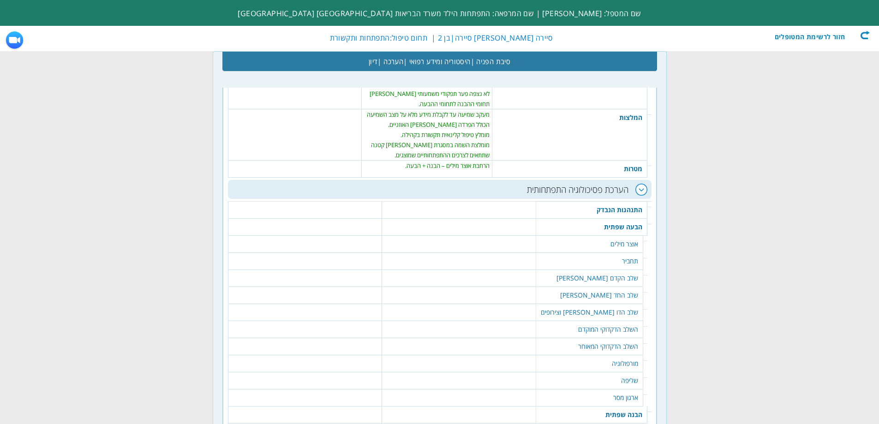
click at [612, 161] on td "מטרות" at bounding box center [569, 169] width 155 height 17
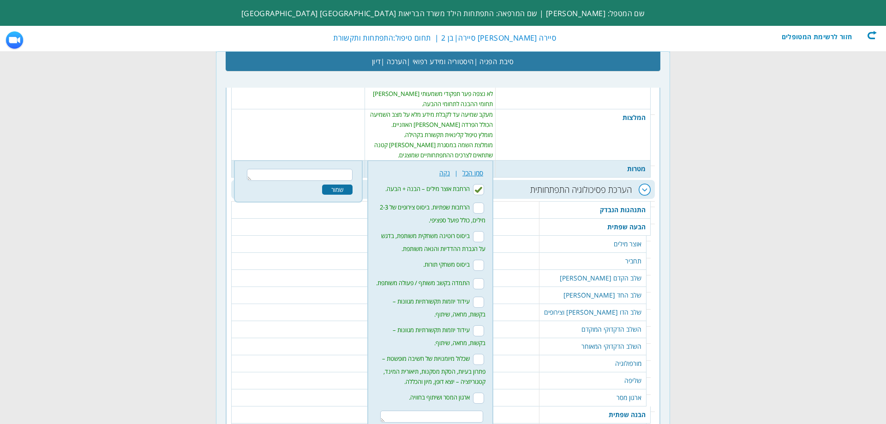
click at [478, 231] on input "ביסוס רוטינה משחקית משותפת, בדגש על הגברת ההדדיות והנאה משותפת." at bounding box center [478, 236] width 11 height 11
checkbox input "true"
click at [478, 260] on input "ביסוס משחקי תורות." at bounding box center [478, 265] width 11 height 11
checkbox input "true"
click at [477, 278] on input "התמדה בקשב משותף / פעולה משותפת." at bounding box center [478, 283] width 11 height 11
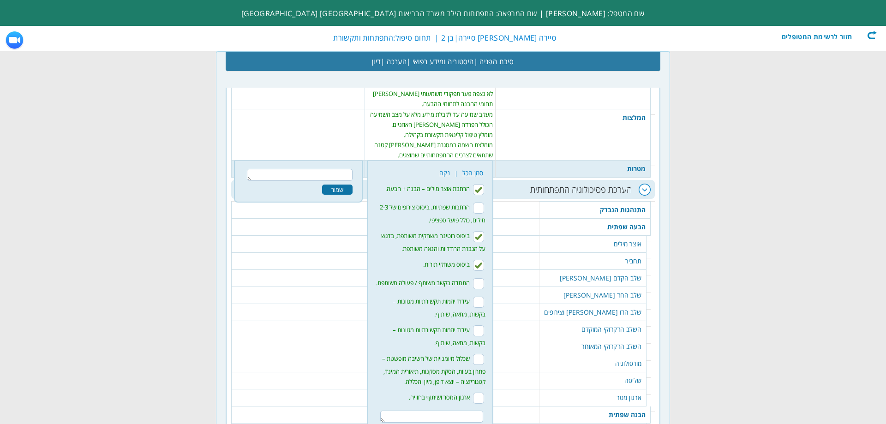
checkbox input "true"
click at [476, 297] on input "עידוד יוזמות תקשורתיות מגוונות – בקשות, מחאה, שיתוף." at bounding box center [478, 302] width 11 height 11
checkbox input "true"
click at [473, 424] on div "שמור" at bounding box center [468, 431] width 30 height 10
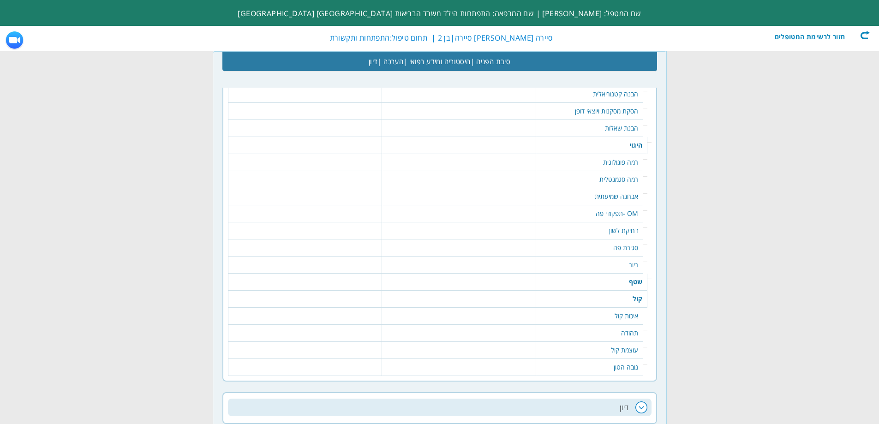
scroll to position [2390, 0]
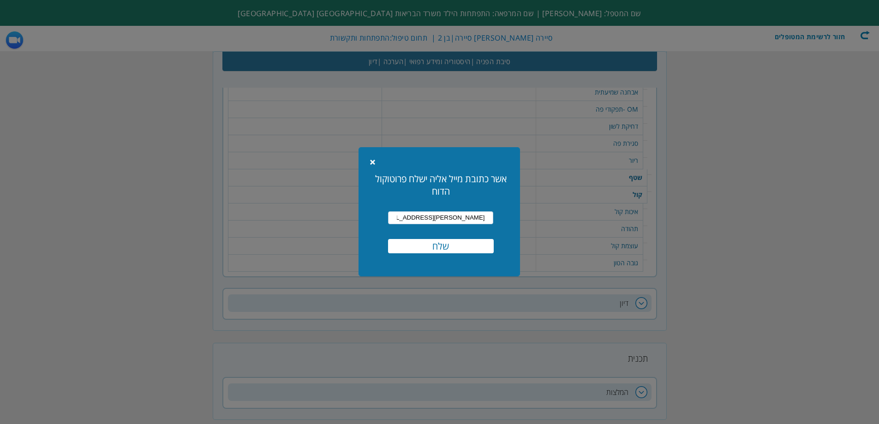
click at [460, 241] on input "שלח" at bounding box center [441, 246] width 106 height 14
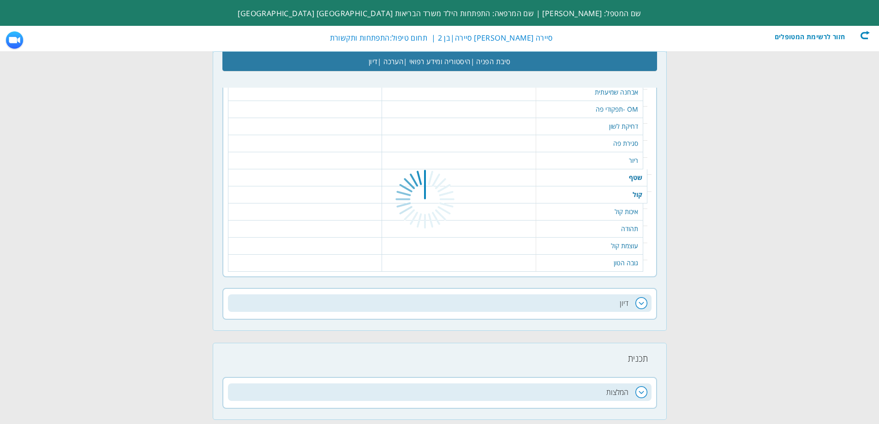
scroll to position [2382, 0]
